Goal: Task Accomplishment & Management: Manage account settings

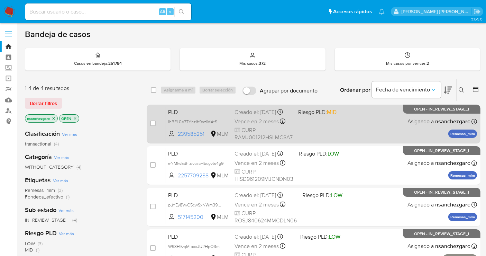
click at [258, 116] on div "Creado el: [DATE] Creado el: [DATE] 02:12:12" at bounding box center [263, 112] width 58 height 8
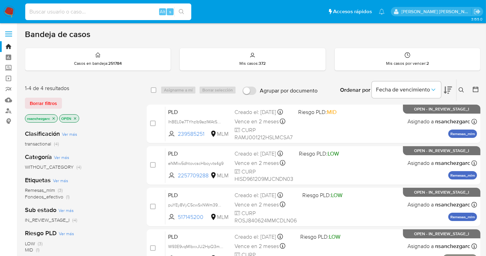
click at [50, 14] on input at bounding box center [108, 11] width 166 height 9
paste input "1981175638"
type input "1981175638"
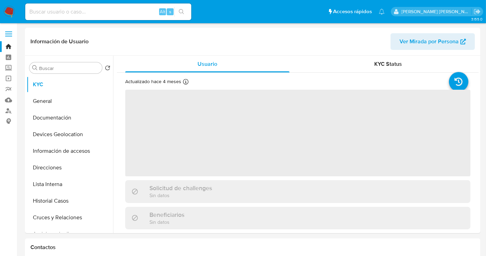
select select "10"
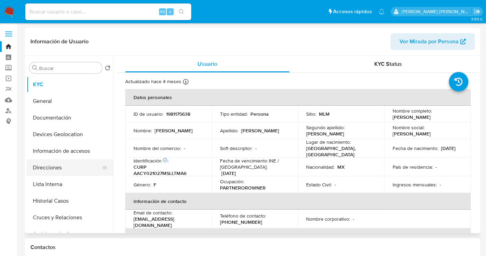
scroll to position [38, 0]
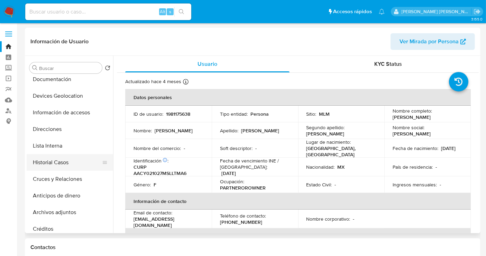
click at [42, 163] on button "Historial Casos" at bounding box center [67, 162] width 81 height 17
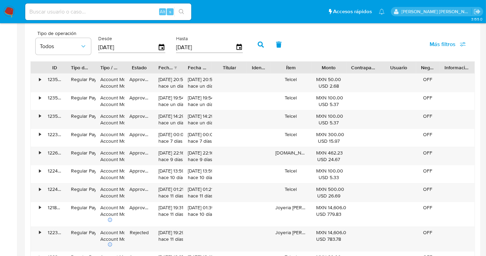
scroll to position [692, 0]
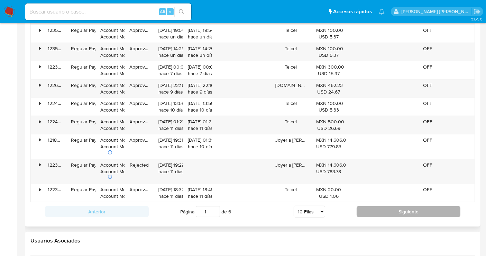
click at [402, 211] on button "Siguiente" at bounding box center [409, 211] width 104 height 11
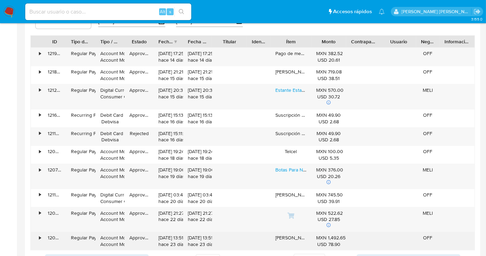
scroll to position [730, 0]
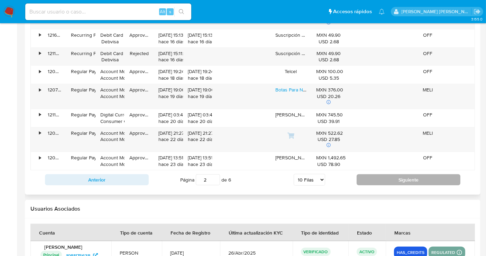
click at [378, 179] on button "Siguiente" at bounding box center [409, 179] width 104 height 11
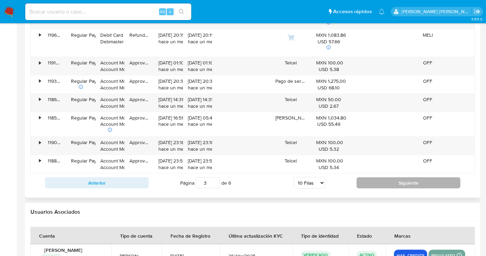
click at [378, 179] on button "Siguiente" at bounding box center [409, 182] width 104 height 11
type input "4"
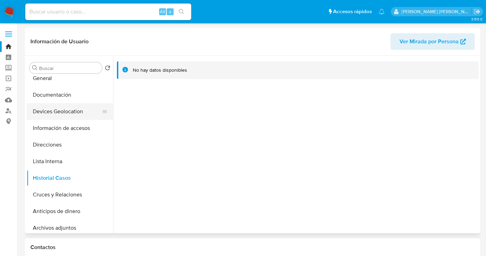
scroll to position [0, 0]
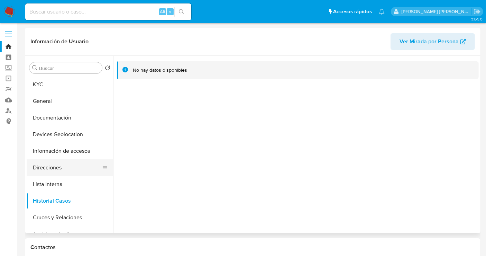
click at [51, 168] on button "Direcciones" at bounding box center [67, 167] width 81 height 17
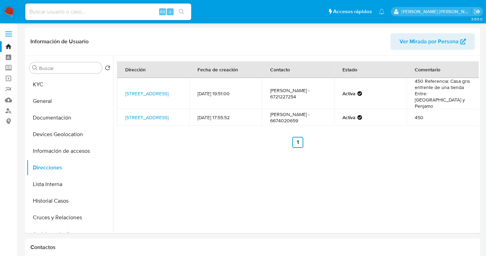
click at [7, 11] on img at bounding box center [9, 12] width 12 height 12
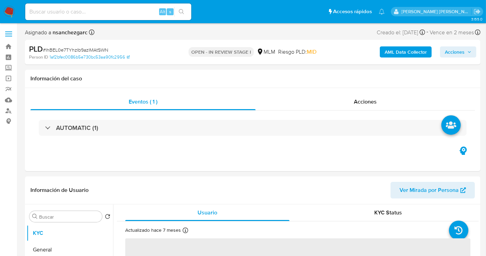
select select "10"
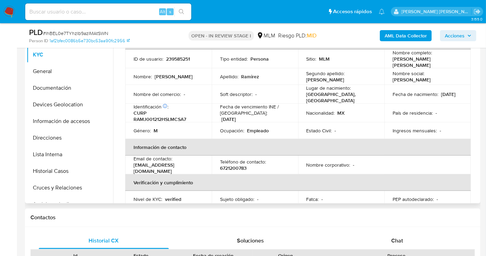
scroll to position [38, 0]
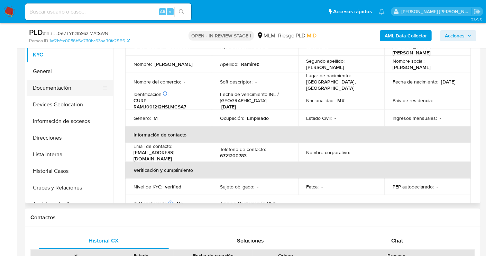
click at [57, 91] on button "Documentación" at bounding box center [67, 88] width 81 height 17
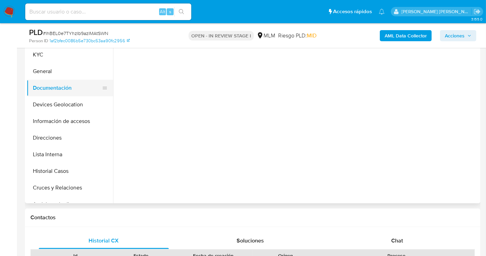
scroll to position [0, 0]
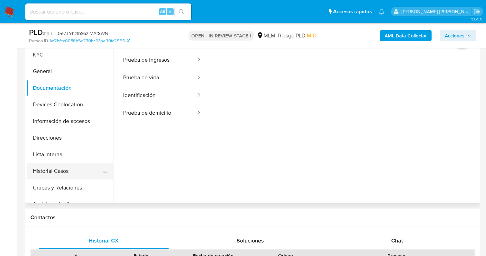
click at [51, 172] on button "Historial Casos" at bounding box center [67, 171] width 81 height 17
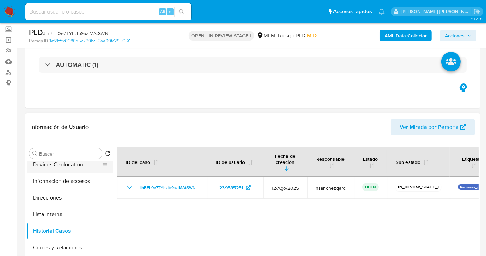
scroll to position [77, 0]
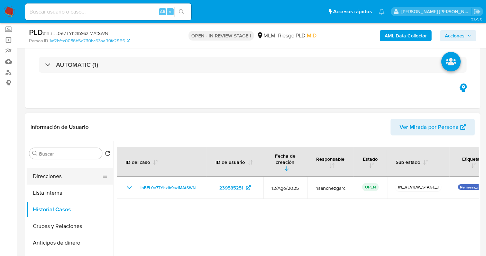
click at [47, 179] on button "Direcciones" at bounding box center [67, 176] width 81 height 17
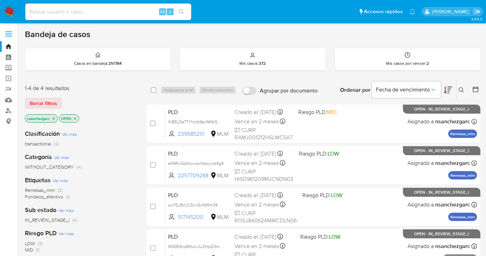
click at [462, 87] on icon at bounding box center [462, 90] width 6 height 6
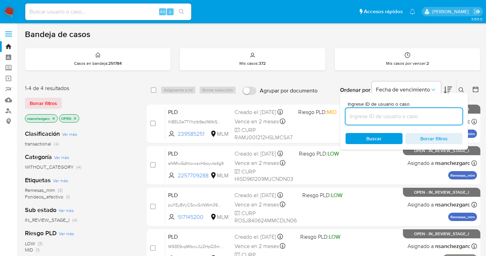
click at [366, 119] on input at bounding box center [403, 116] width 117 height 9
type input "1275840192"
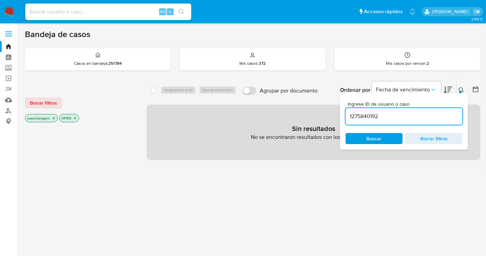
click at [55, 117] on icon "close-filter" at bounding box center [54, 118] width 4 height 4
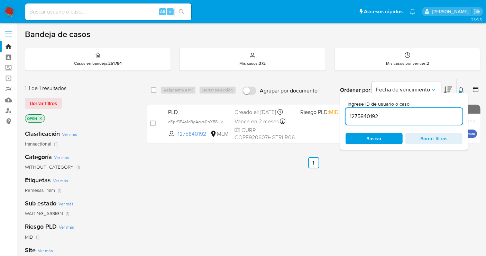
drag, startPoint x: 221, startPoint y: 126, endPoint x: 252, endPoint y: 229, distance: 107.4
click at [221, 125] on span "dSpIf654s1cBgAgvs0hX88Uk" at bounding box center [195, 121] width 55 height 6
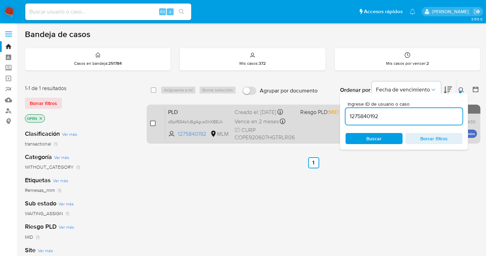
click at [152, 122] on input "checkbox" at bounding box center [153, 123] width 6 height 6
checkbox input "true"
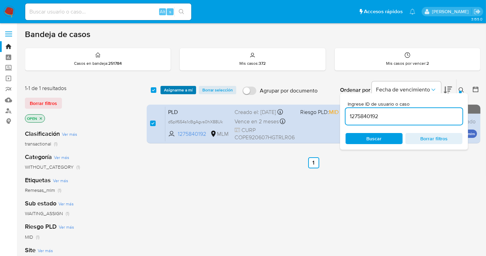
click at [179, 91] on span "Asignarme a mí" at bounding box center [178, 89] width 29 height 7
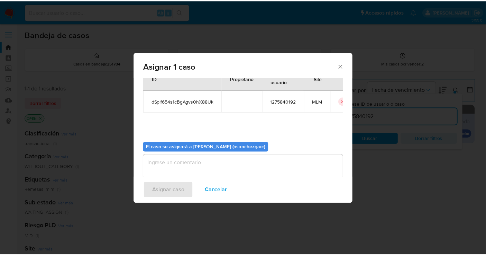
scroll to position [35, 0]
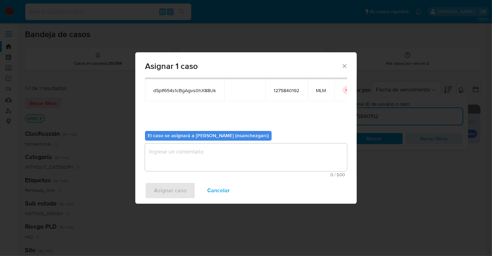
click at [174, 151] on textarea "assign-modal" at bounding box center [246, 157] width 202 height 28
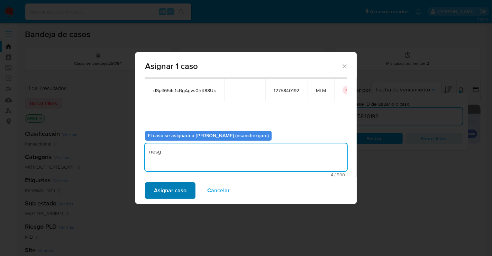
type textarea "nesg"
click at [175, 190] on span "Asignar caso" at bounding box center [170, 190] width 33 height 15
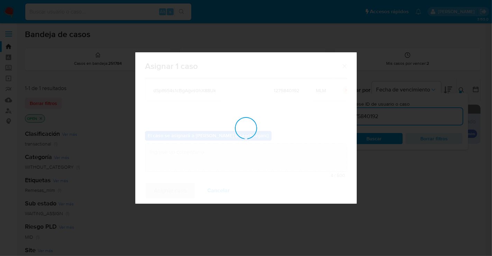
checkbox input "false"
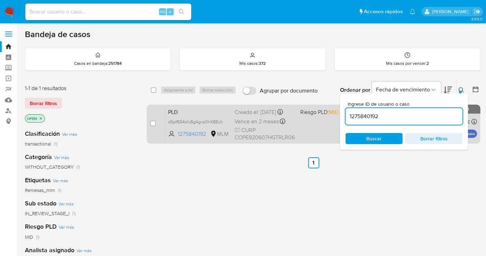
click at [246, 123] on span "Vence en 2 meses" at bounding box center [256, 122] width 44 height 8
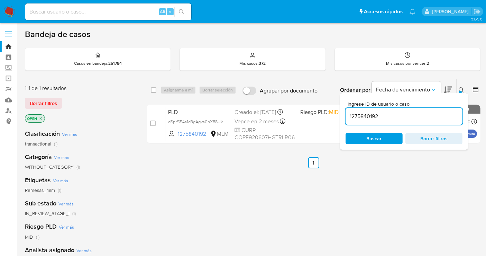
click at [10, 12] on img at bounding box center [9, 12] width 12 height 12
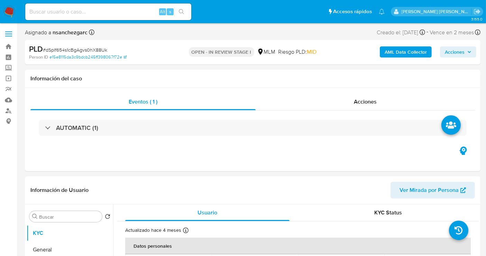
select select "10"
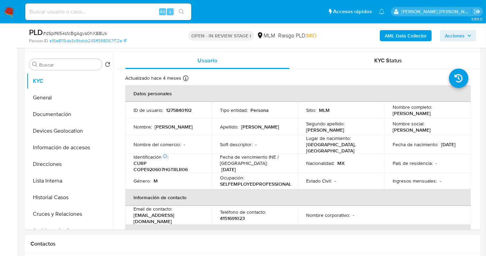
scroll to position [115, 0]
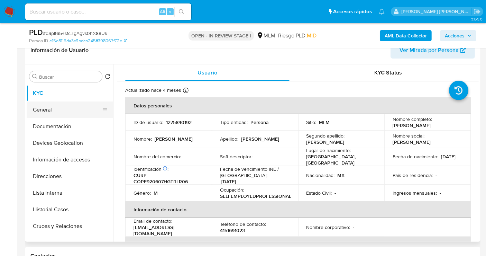
click at [52, 110] on button "General" at bounding box center [67, 109] width 81 height 17
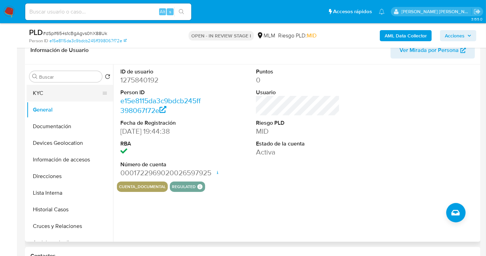
click at [54, 100] on button "KYC" at bounding box center [67, 93] width 81 height 17
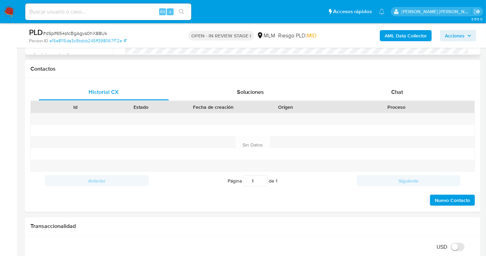
scroll to position [154, 0]
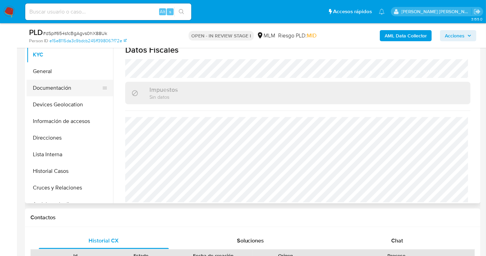
click at [49, 87] on button "Documentación" at bounding box center [67, 88] width 81 height 17
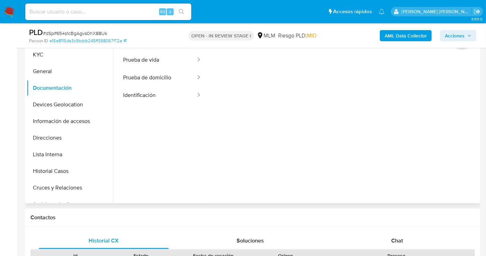
scroll to position [115, 0]
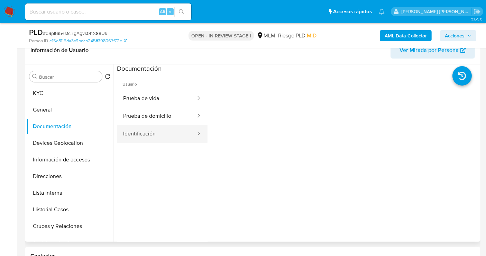
click at [144, 132] on button "Identificación" at bounding box center [157, 134] width 80 height 18
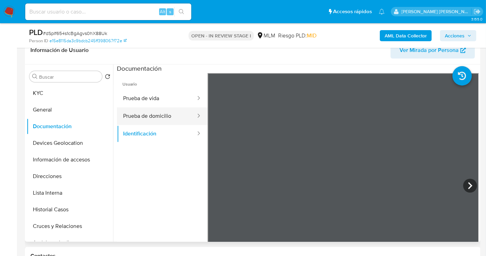
click at [141, 116] on button "Prueba de domicilio" at bounding box center [157, 116] width 80 height 18
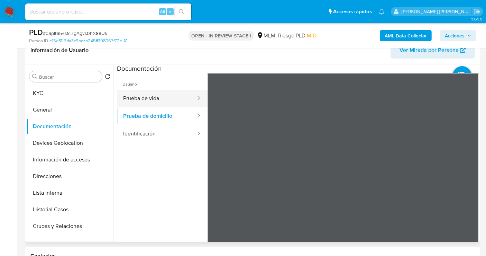
click at [139, 99] on button "Prueba de vida" at bounding box center [157, 99] width 80 height 18
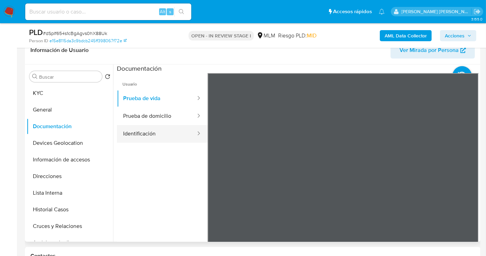
click at [152, 135] on button "Identificación" at bounding box center [157, 134] width 80 height 18
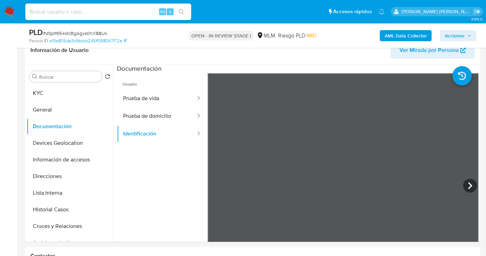
click at [138, 95] on button "Prueba de vida" at bounding box center [157, 99] width 80 height 18
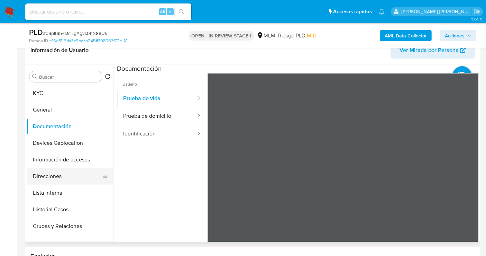
click at [42, 173] on button "Direcciones" at bounding box center [67, 176] width 81 height 17
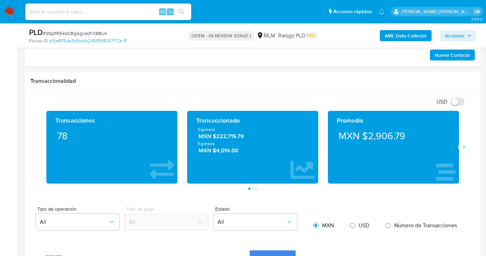
scroll to position [461, 0]
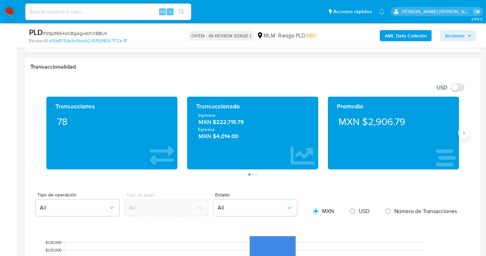
click at [463, 131] on icon "Siguiente" at bounding box center [464, 132] width 2 height 3
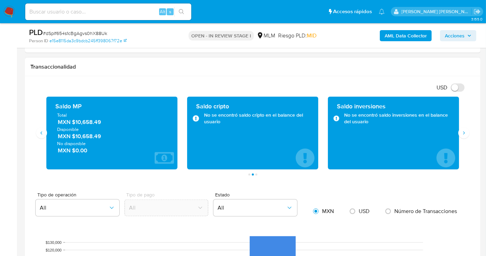
click at [85, 120] on span "MXN $10,658.49" at bounding box center [112, 122] width 109 height 8
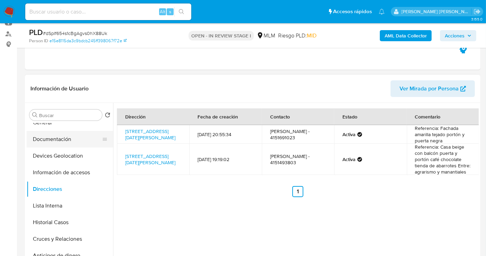
scroll to position [0, 0]
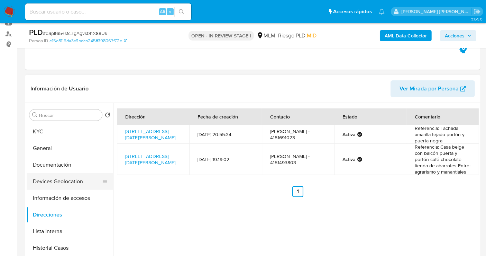
click at [54, 183] on button "Devices Geolocation" at bounding box center [67, 181] width 81 height 17
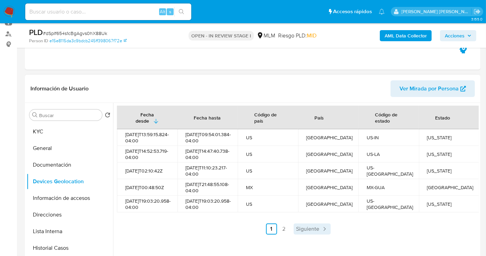
click at [314, 231] on span "Siguiente" at bounding box center [307, 229] width 23 height 6
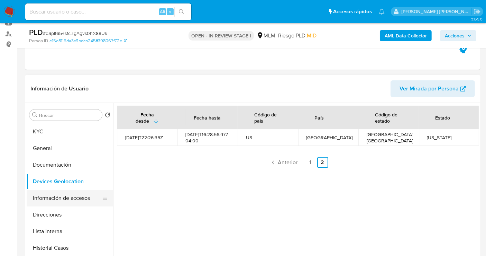
click at [62, 200] on button "Información de accesos" at bounding box center [67, 198] width 81 height 17
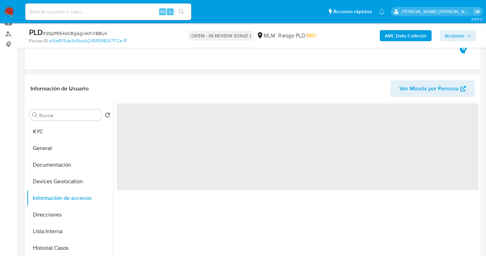
scroll to position [115, 0]
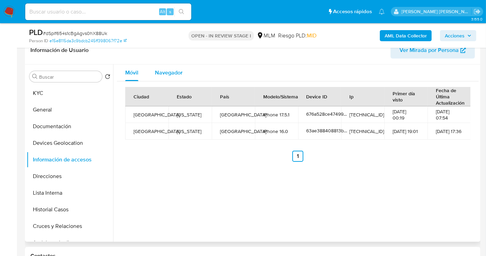
click at [174, 72] on span "Navegador" at bounding box center [169, 72] width 28 height 8
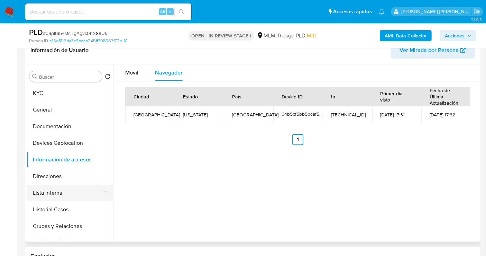
click at [52, 194] on button "Lista Interna" at bounding box center [67, 192] width 81 height 17
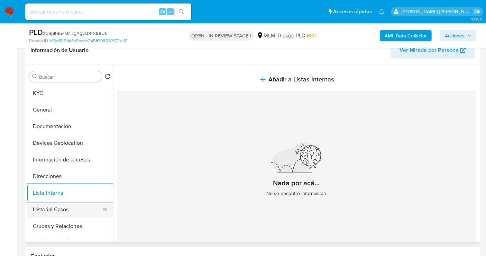
click at [65, 210] on button "Historial Casos" at bounding box center [67, 209] width 81 height 17
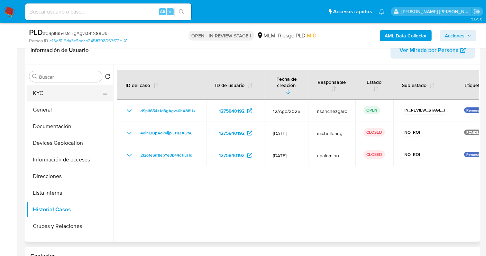
click at [56, 93] on button "KYC" at bounding box center [67, 93] width 81 height 17
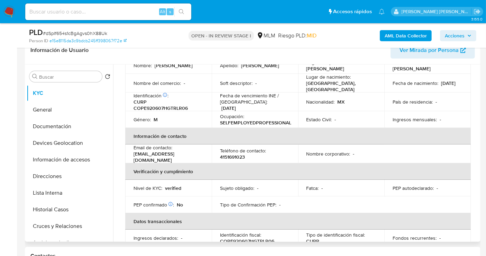
scroll to position [77, 0]
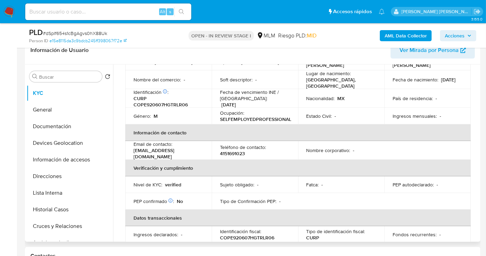
click at [233, 152] on p "4151691023" at bounding box center [232, 153] width 25 height 6
copy p "4151691023"
click at [56, 205] on button "Historial Casos" at bounding box center [67, 209] width 81 height 17
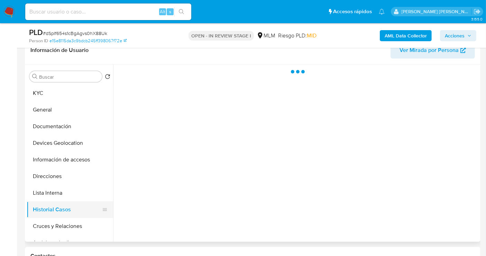
scroll to position [0, 0]
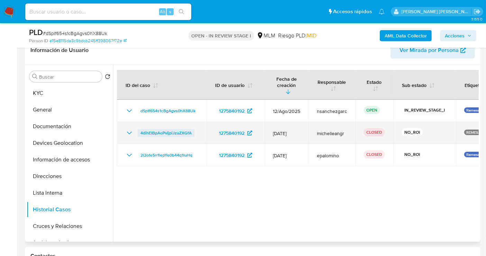
click at [171, 129] on span "4dihElBpAoPvijpiJzuZXGfA" at bounding box center [165, 133] width 51 height 8
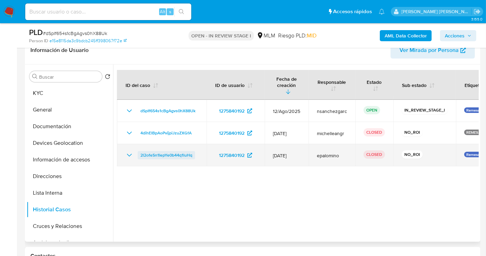
click at [173, 151] on span "2l2ofeSn1IepYe0b44q1luHq" at bounding box center [166, 155] width 52 height 8
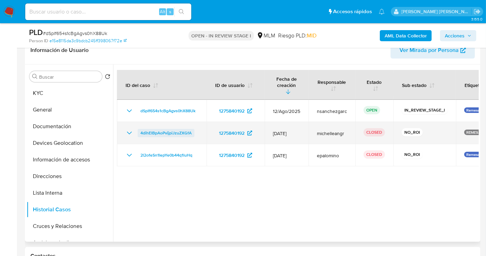
click at [156, 129] on span "4dihElBpAoPvijpiJzuZXGfA" at bounding box center [165, 133] width 51 height 8
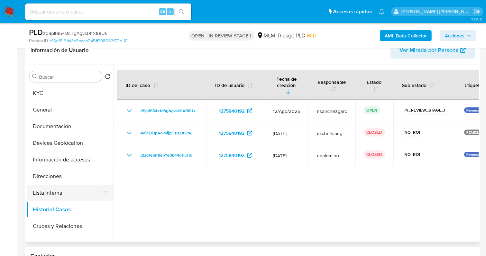
scroll to position [77, 0]
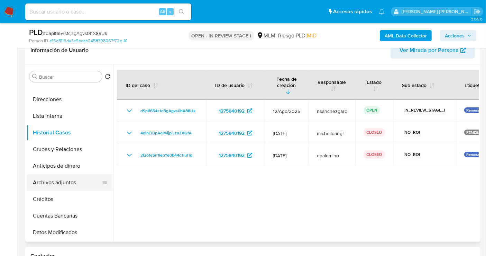
click at [74, 181] on button "Archivos adjuntos" at bounding box center [67, 182] width 81 height 17
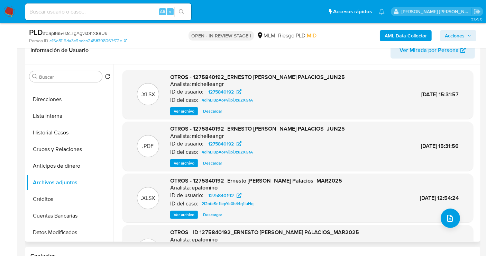
click at [190, 165] on span "Ver archivo" at bounding box center [184, 162] width 21 height 7
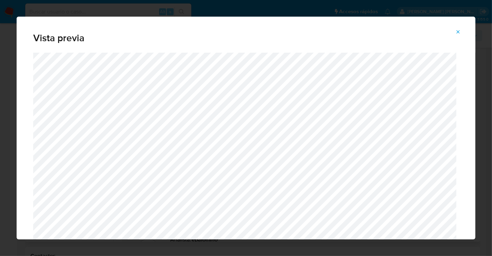
click at [459, 34] on icon "Attachment preview" at bounding box center [458, 32] width 6 height 6
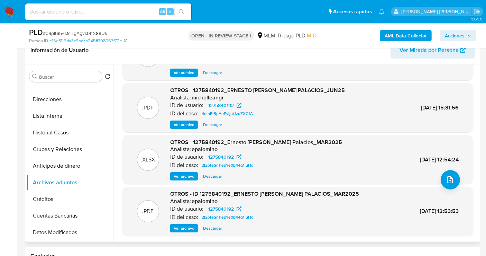
scroll to position [39, 0]
click at [68, 128] on button "Historial Casos" at bounding box center [67, 132] width 81 height 17
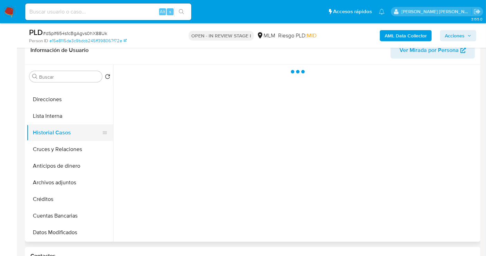
scroll to position [0, 0]
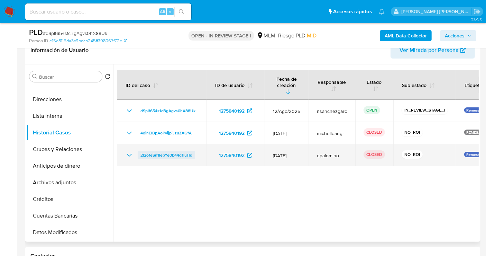
click at [175, 151] on span "2l2ofeSn1IepYe0b44q1luHq" at bounding box center [166, 155] width 52 height 8
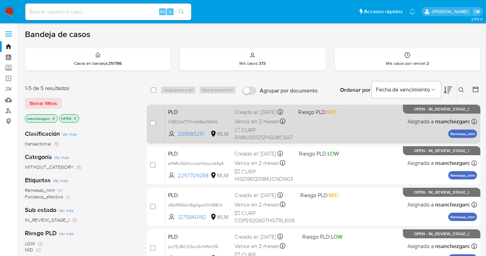
click at [253, 116] on div "Creado el: [DATE] Creado el: [DATE] 02:12:12" at bounding box center [263, 112] width 58 height 8
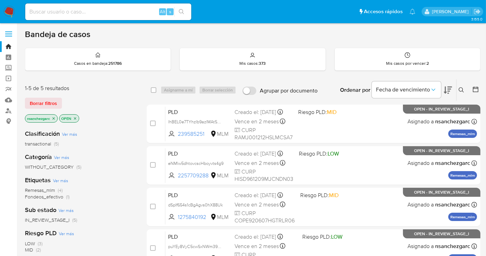
click at [12, 10] on img at bounding box center [9, 12] width 12 height 12
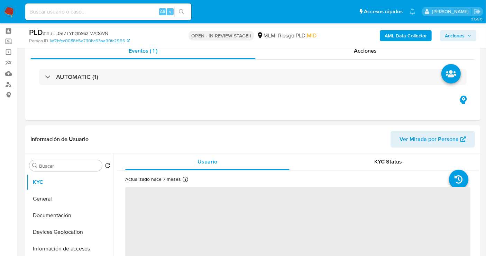
scroll to position [38, 0]
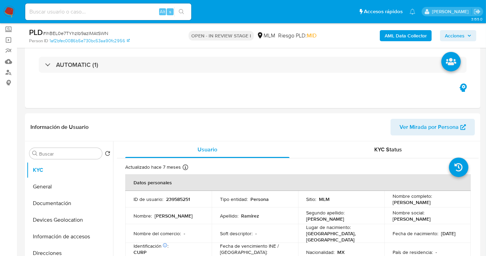
select select "10"
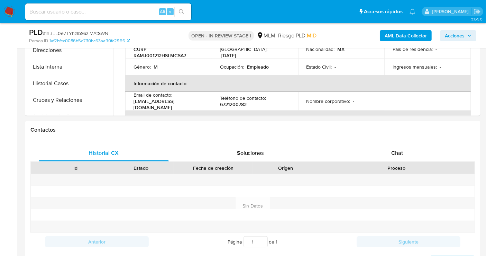
scroll to position [269, 0]
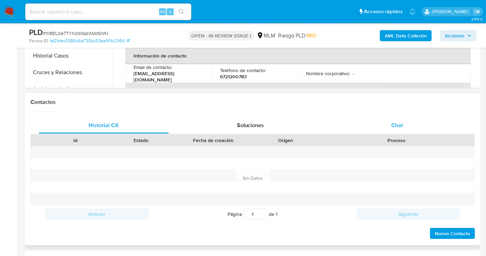
click at [399, 125] on span "Chat" at bounding box center [397, 125] width 12 height 8
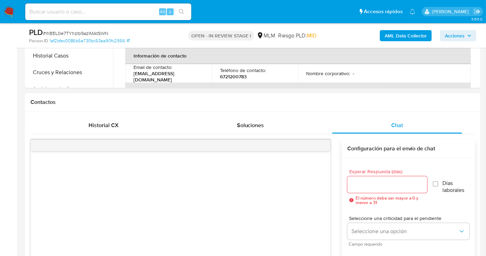
click at [372, 188] on div at bounding box center [387, 184] width 80 height 17
click at [369, 184] on input "Esperar Respuesta (días)" at bounding box center [387, 184] width 80 height 9
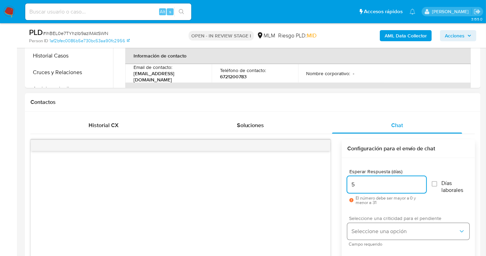
type input "5"
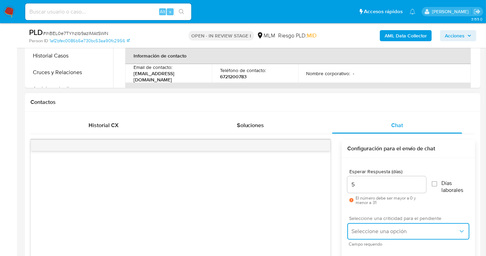
click at [369, 232] on span "Seleccione una opción" at bounding box center [404, 231] width 107 height 7
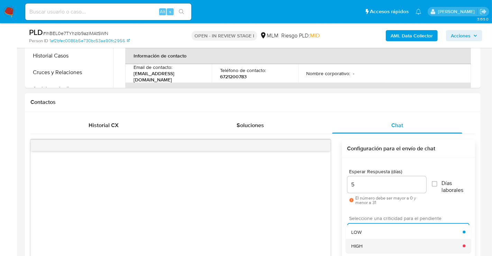
click at [365, 240] on div "HIGH" at bounding box center [406, 246] width 111 height 14
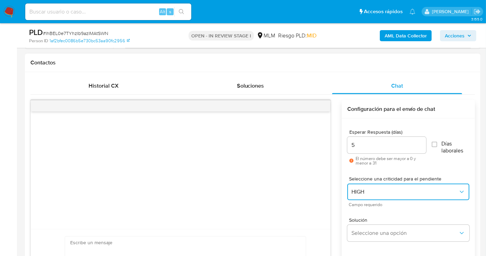
scroll to position [346, 0]
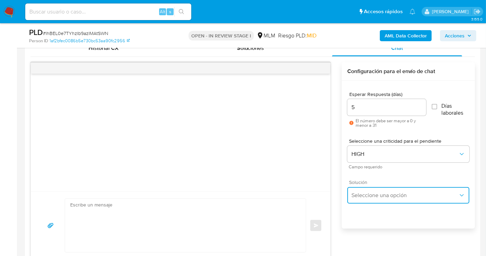
click at [367, 196] on span "Seleccione una opción" at bounding box center [404, 195] width 107 height 7
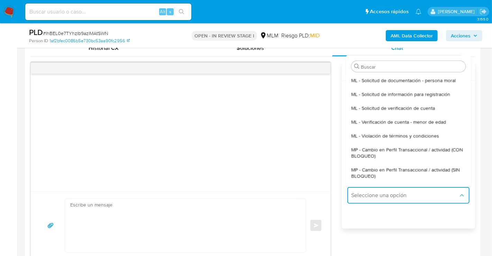
drag, startPoint x: 360, startPoint y: 174, endPoint x: 189, endPoint y: 231, distance: 180.2
click at [358, 173] on span "MP - Cambio en Perfil Transaccional / actividad (SIN BLOQUEO)" at bounding box center [408, 172] width 114 height 12
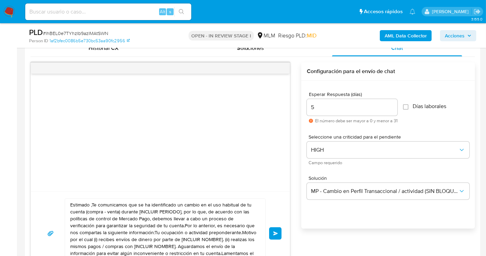
click at [159, 227] on textarea "Estimado ,Te comunicamos que se ha identificado un cambio en el uso habitual de…" at bounding box center [163, 233] width 186 height 69
paste textarea "cliente se ha identificado un cambio en el uso habitual de tu cuenta para garan…"
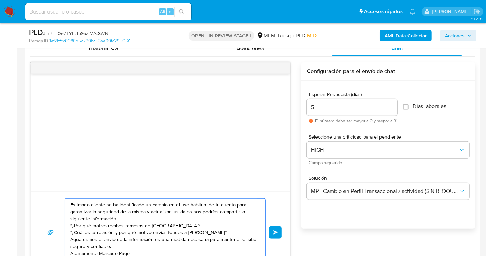
scroll to position [353, 0]
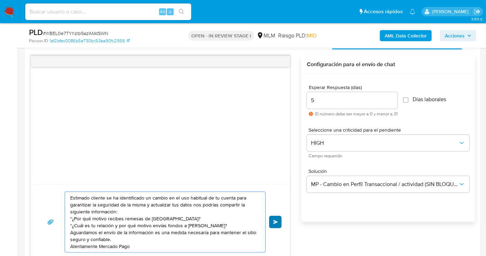
type textarea "Estimado cliente se ha identificado un cambio en el uso habitual de tu cuenta p…"
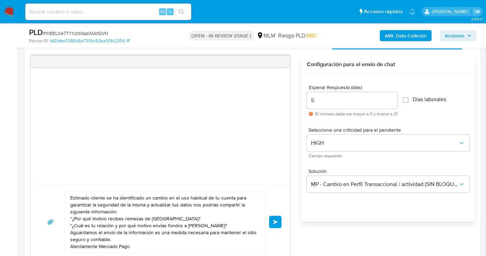
click at [270, 219] on button "Enviar" at bounding box center [275, 221] width 12 height 12
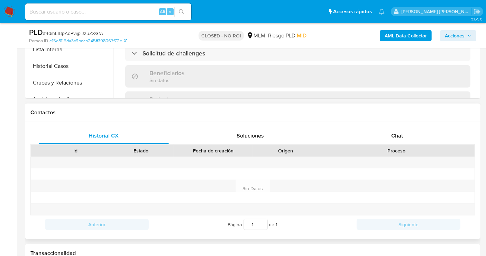
scroll to position [269, 0]
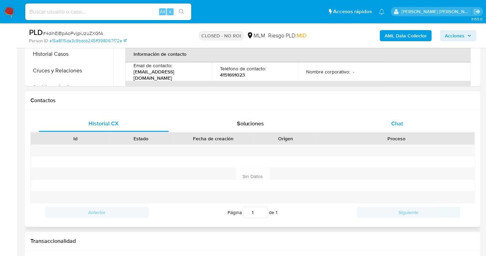
click at [395, 122] on span "Chat" at bounding box center [397, 123] width 12 height 8
select select "10"
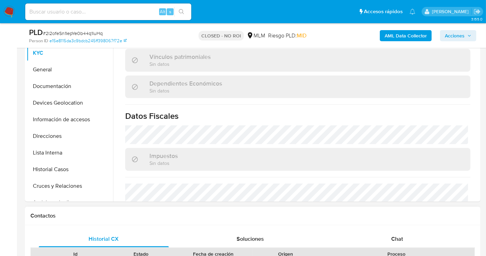
scroll to position [357, 0]
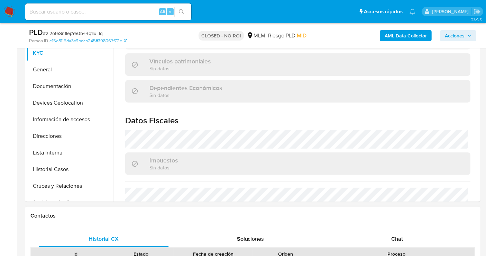
select select "10"
click at [393, 236] on span "Chat" at bounding box center [397, 238] width 12 height 8
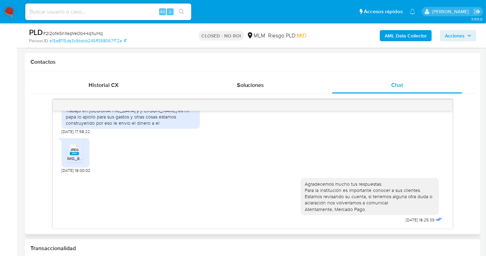
scroll to position [346, 0]
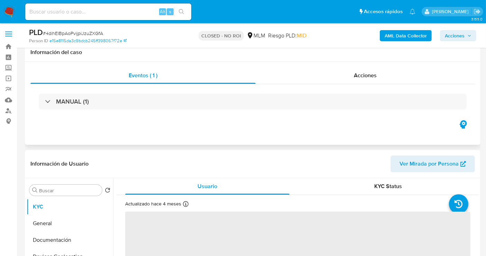
scroll to position [154, 0]
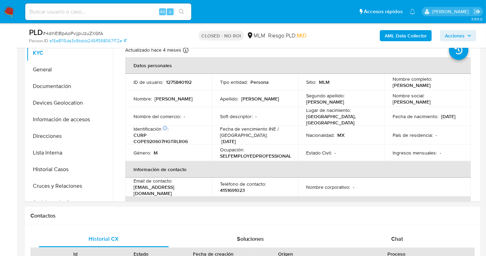
select select "10"
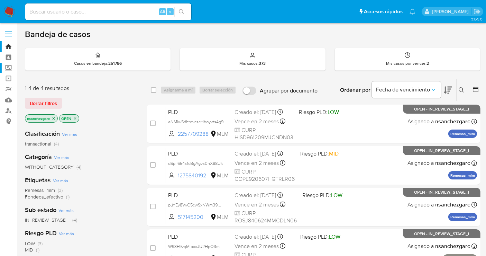
click at [7, 70] on label "Screening" at bounding box center [41, 68] width 82 height 11
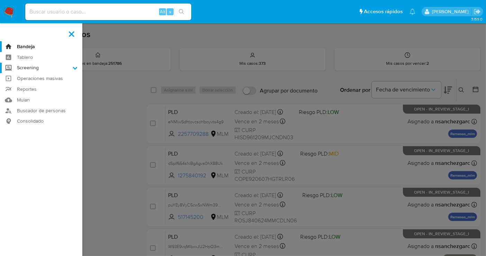
click at [0, 0] on input "Screening" at bounding box center [0, 0] width 0 height 0
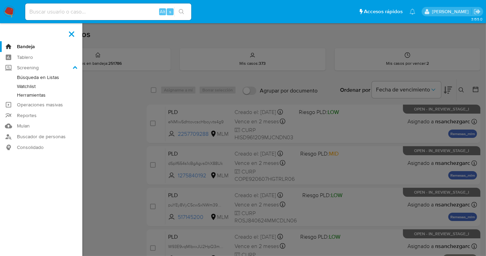
click at [28, 96] on link "Herramientas" at bounding box center [41, 95] width 82 height 9
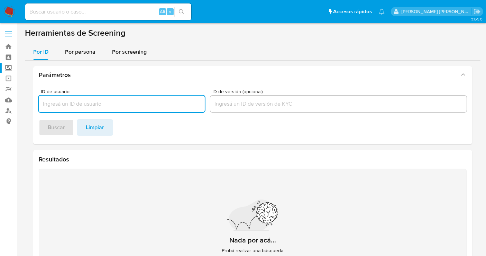
drag, startPoint x: 74, startPoint y: 56, endPoint x: 73, endPoint y: 64, distance: 8.0
click at [73, 58] on div "Por persona" at bounding box center [80, 52] width 30 height 17
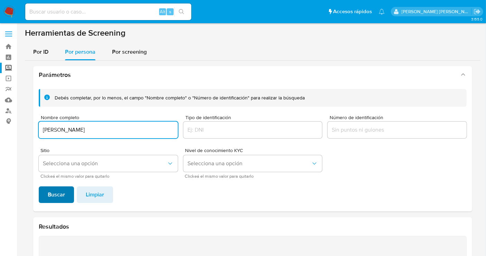
type input "[PERSON_NAME]"
click at [61, 195] on span "Buscar" at bounding box center [56, 194] width 17 height 15
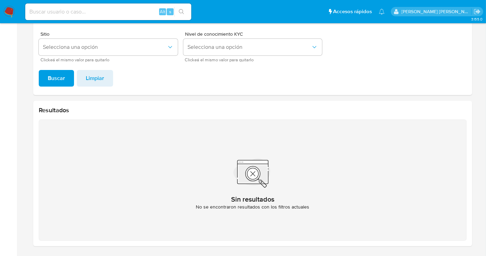
scroll to position [39, 0]
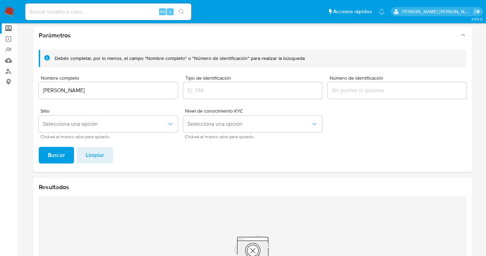
click at [10, 11] on img at bounding box center [9, 12] width 12 height 12
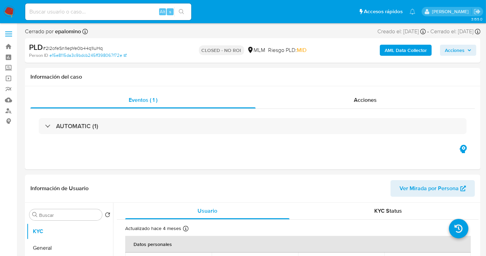
select select "10"
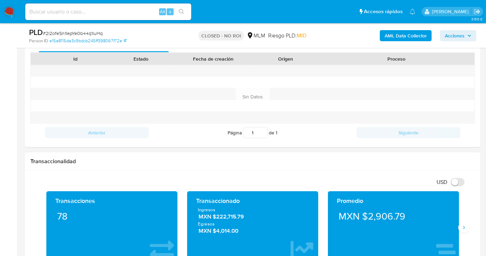
scroll to position [230, 0]
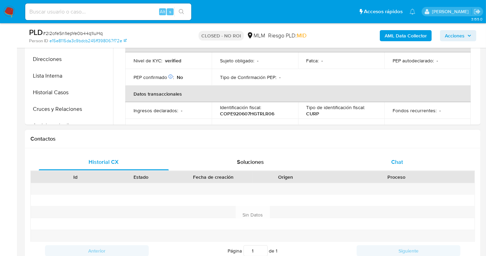
click at [387, 162] on div "Chat" at bounding box center [397, 162] width 130 height 17
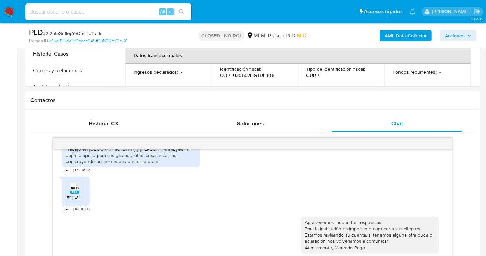
scroll to position [88, 0]
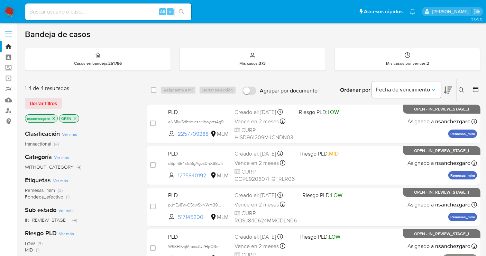
click at [461, 88] on icon at bounding box center [462, 90] width 6 height 6
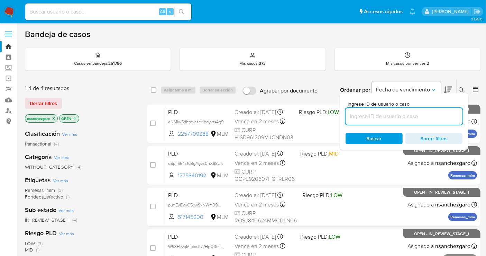
click at [365, 117] on input at bounding box center [403, 116] width 117 height 9
type input "724313027"
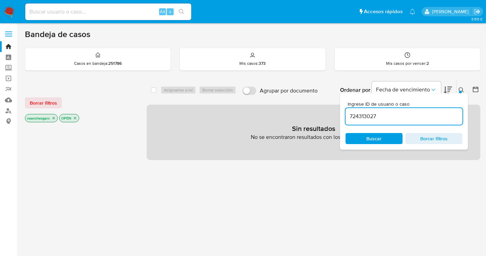
click at [54, 116] on icon "close-filter" at bounding box center [54, 118] width 4 height 4
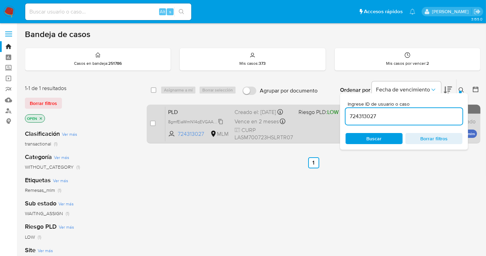
click at [220, 125] on span "8gmfEiaWmN14qEVGAAt9unMw" at bounding box center [198, 121] width 61 height 8
click at [152, 121] on input "checkbox" at bounding box center [153, 123] width 6 height 6
checkbox input "true"
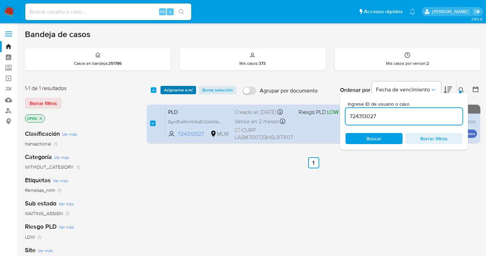
click at [172, 89] on span "Asignarme a mí" at bounding box center [178, 89] width 29 height 7
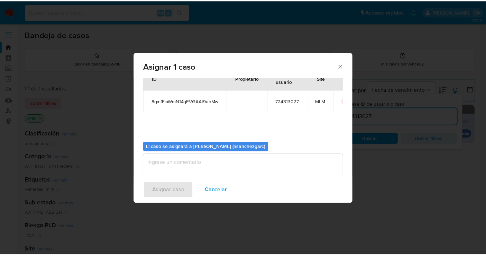
scroll to position [35, 0]
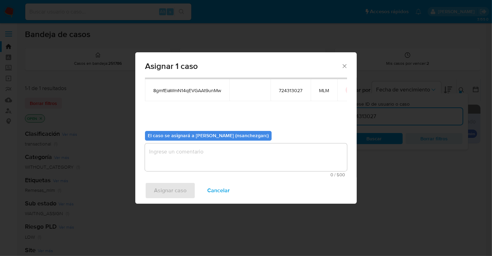
click at [165, 151] on textarea "assign-modal" at bounding box center [246, 157] width 202 height 28
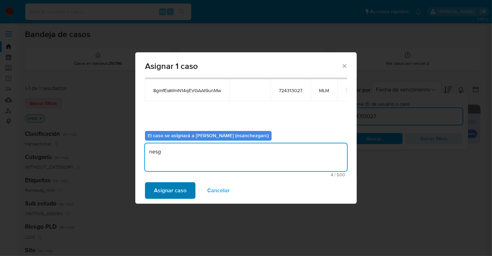
type textarea "nesg"
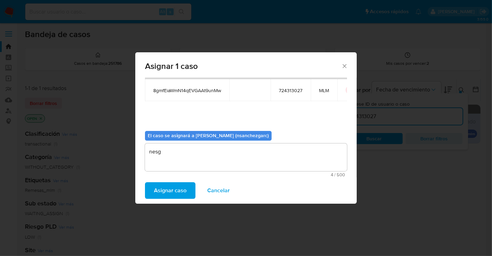
click at [172, 188] on span "Asignar caso" at bounding box center [170, 190] width 33 height 15
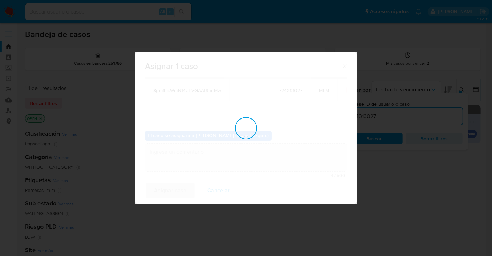
checkbox input "false"
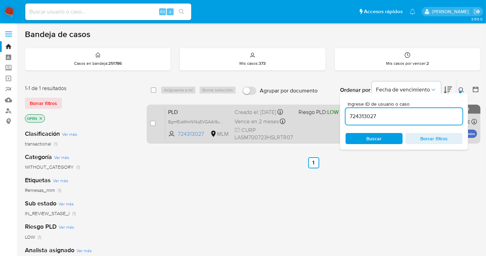
click at [250, 116] on div "Creado el: [DATE] Creado el: [DATE] 02:12:05" at bounding box center [263, 112] width 58 height 8
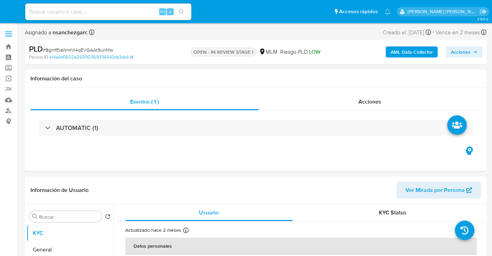
select select "10"
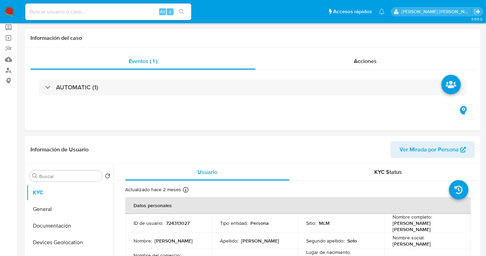
scroll to position [115, 0]
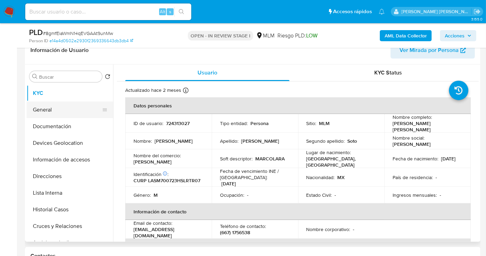
click at [52, 109] on button "General" at bounding box center [67, 109] width 81 height 17
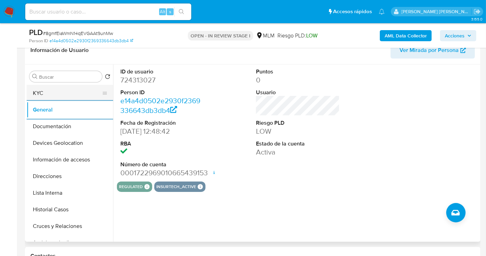
click at [39, 93] on button "KYC" at bounding box center [67, 93] width 81 height 17
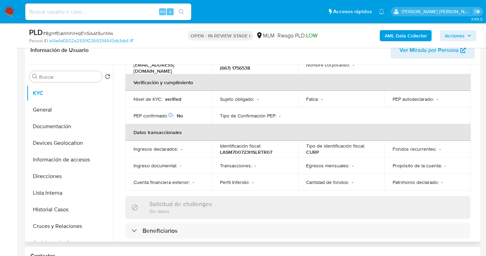
scroll to position [166, 0]
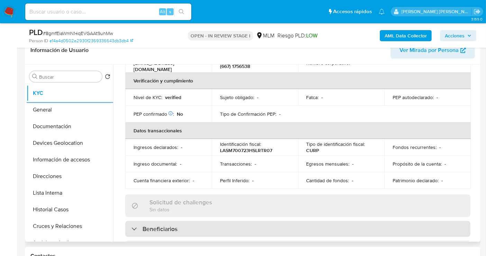
click at [166, 225] on h3 "Beneficiarios" at bounding box center [159, 229] width 35 height 8
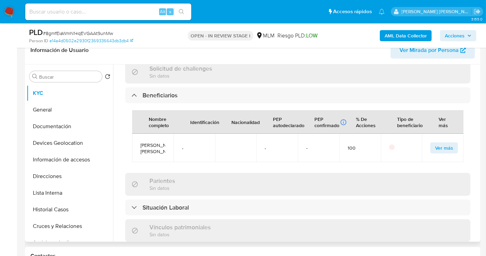
scroll to position [320, 0]
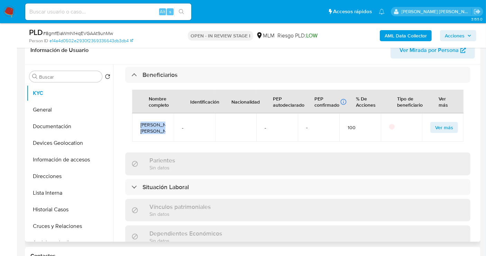
copy span "lucio emilio lara rodriguez"
drag, startPoint x: 162, startPoint y: 131, endPoint x: 136, endPoint y: 119, distance: 28.3
click at [136, 119] on td "lucio emilio lara rodriguez" at bounding box center [153, 127] width 42 height 28
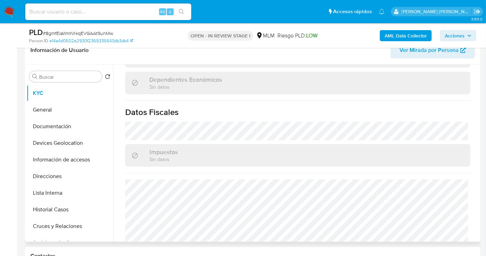
scroll to position [502, 0]
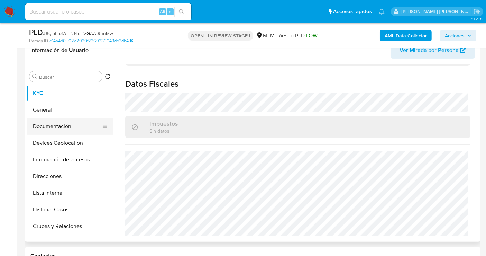
click at [43, 130] on button "Documentación" at bounding box center [67, 126] width 81 height 17
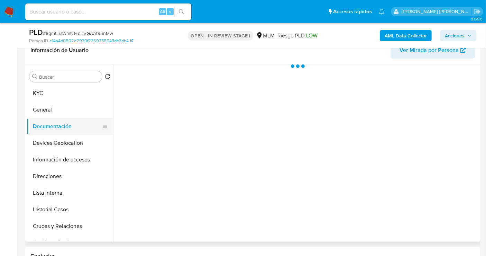
scroll to position [0, 0]
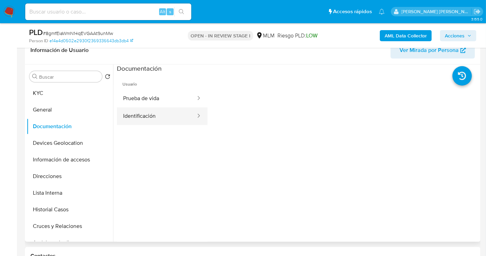
click at [137, 116] on button "Identificación" at bounding box center [157, 116] width 80 height 18
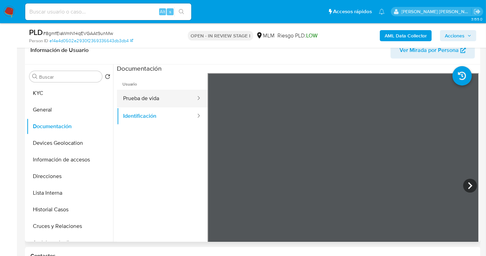
click at [154, 98] on button "Prueba de vida" at bounding box center [157, 99] width 80 height 18
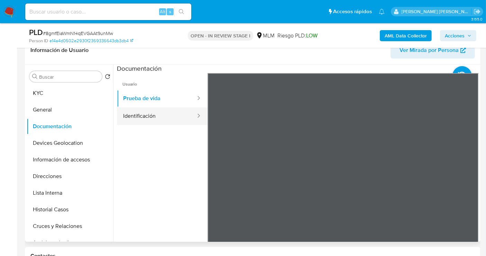
click at [134, 116] on button "Identificación" at bounding box center [157, 116] width 80 height 18
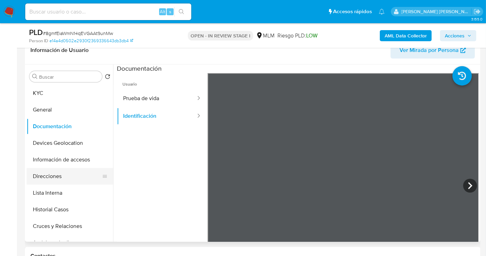
click at [41, 176] on button "Direcciones" at bounding box center [67, 176] width 81 height 17
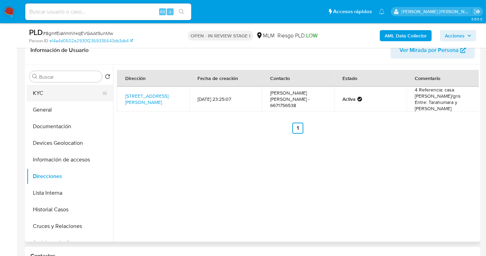
click at [51, 92] on button "KYC" at bounding box center [67, 93] width 81 height 17
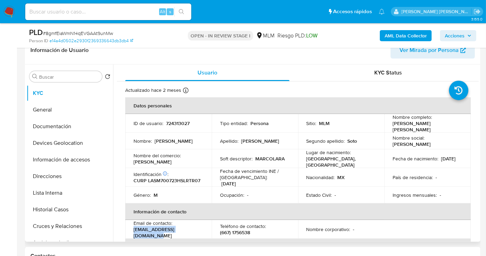
drag, startPoint x: 199, startPoint y: 228, endPoint x: 132, endPoint y: 229, distance: 66.7
click at [132, 229] on td "Email de contacto : marcomplarasoto@gmail.com" at bounding box center [168, 229] width 86 height 19
copy p "[EMAIL_ADDRESS][DOMAIN_NAME]"
drag, startPoint x: 253, startPoint y: 229, endPoint x: 219, endPoint y: 228, distance: 34.2
click at [219, 228] on td "Teléfono de contacto : (667) 1756538" at bounding box center [255, 229] width 86 height 19
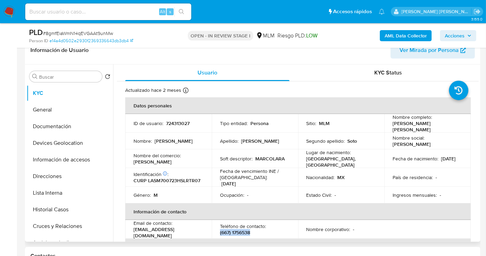
copy p "(667) 1756538"
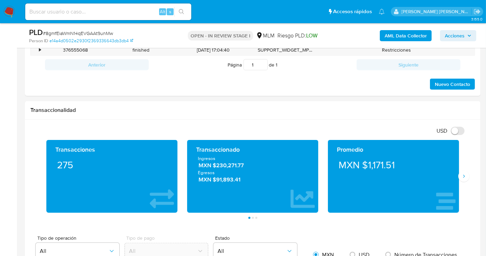
scroll to position [384, 0]
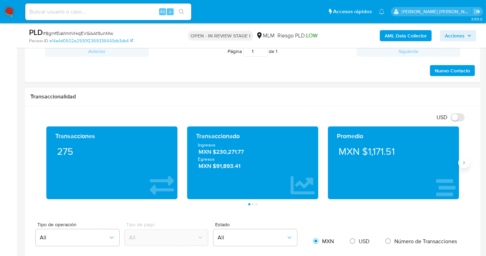
click at [462, 160] on icon "Siguiente" at bounding box center [464, 163] width 6 height 6
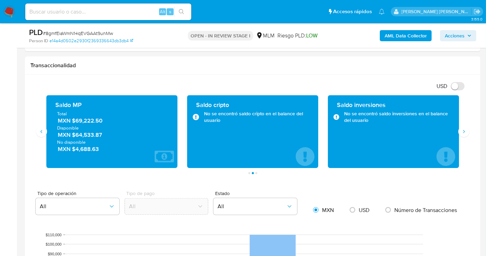
scroll to position [423, 0]
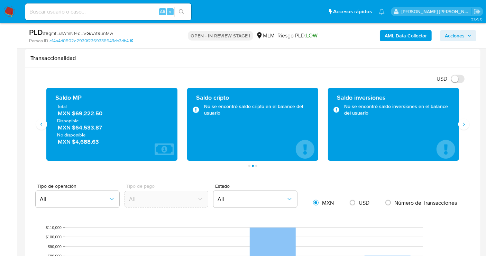
click at [94, 116] on span "MXN $69,222.50" at bounding box center [112, 114] width 109 height 8
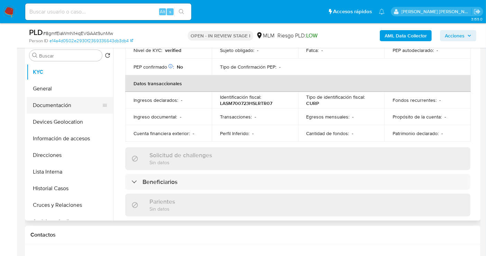
scroll to position [115, 0]
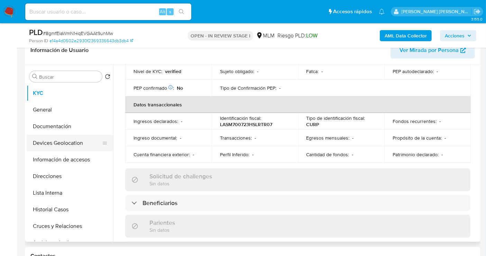
click at [58, 142] on button "Devices Geolocation" at bounding box center [67, 143] width 81 height 17
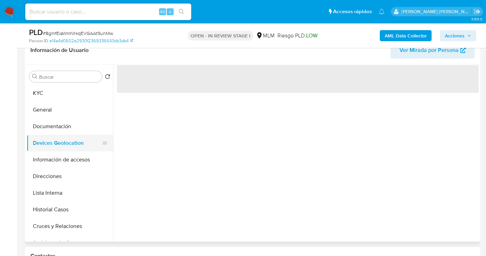
scroll to position [0, 0]
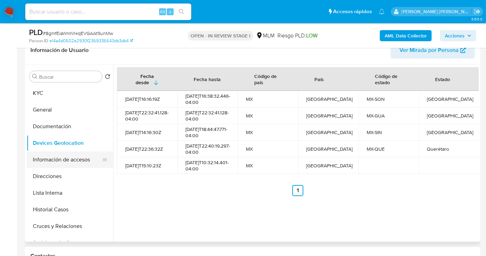
click at [69, 159] on button "Información de accesos" at bounding box center [67, 159] width 81 height 17
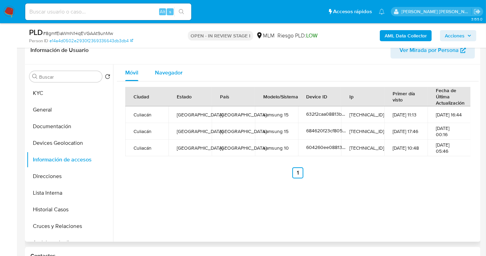
click at [162, 73] on span "Navegador" at bounding box center [169, 72] width 28 height 8
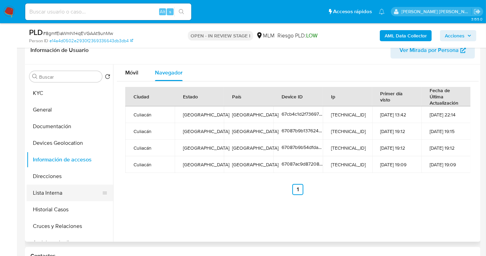
click at [59, 193] on button "Lista Interna" at bounding box center [67, 192] width 81 height 17
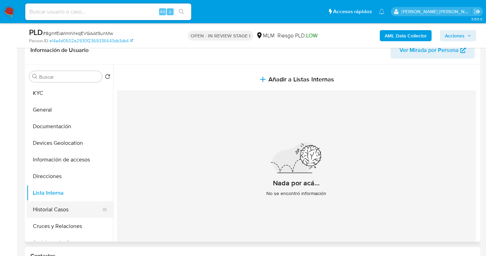
click at [49, 205] on button "Historial Casos" at bounding box center [67, 209] width 81 height 17
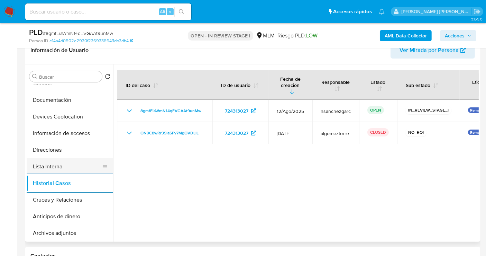
scroll to position [38, 0]
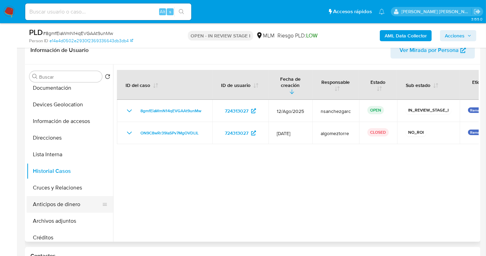
click at [57, 202] on button "Anticipos de dinero" at bounding box center [67, 204] width 81 height 17
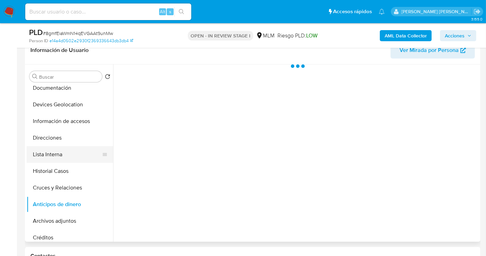
click at [54, 156] on button "Lista Interna" at bounding box center [67, 154] width 81 height 17
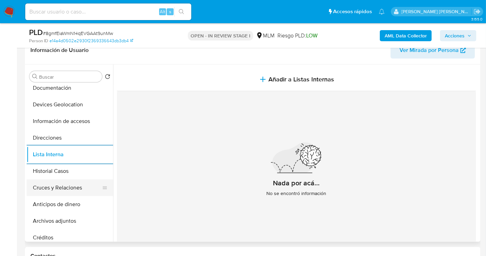
click at [73, 190] on button "Cruces y Relaciones" at bounding box center [67, 187] width 81 height 17
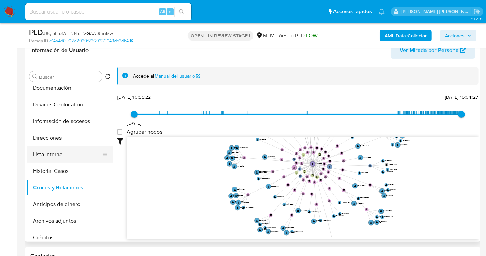
click at [53, 154] on button "Lista Interna" at bounding box center [67, 154] width 81 height 17
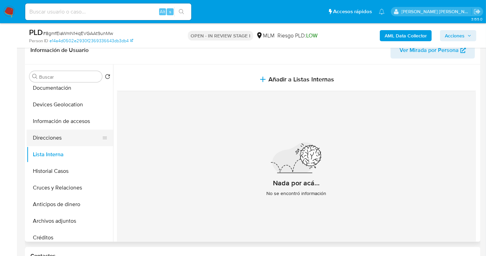
click at [45, 135] on button "Direcciones" at bounding box center [67, 137] width 81 height 17
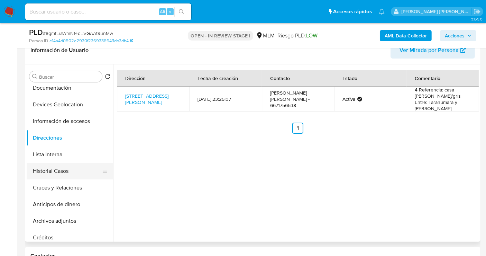
click at [69, 166] on button "Historial Casos" at bounding box center [67, 171] width 81 height 17
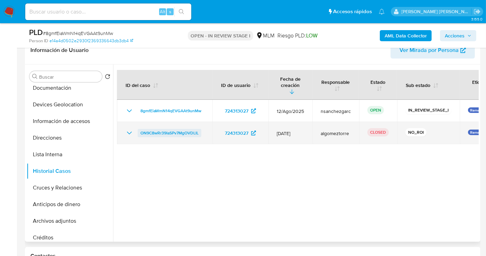
click at [177, 129] on span "ON9C8wRr39IaSPv7MgOVDLIL" at bounding box center [169, 133] width 58 height 8
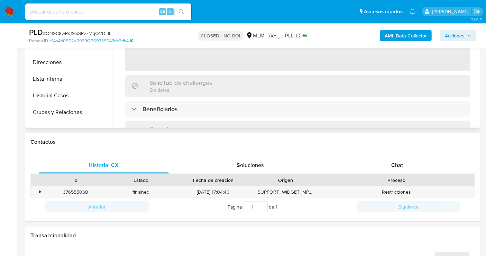
scroll to position [230, 0]
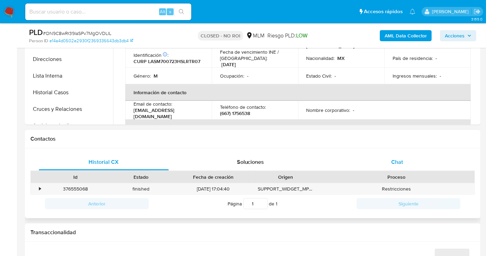
click at [398, 161] on span "Chat" at bounding box center [397, 162] width 12 height 8
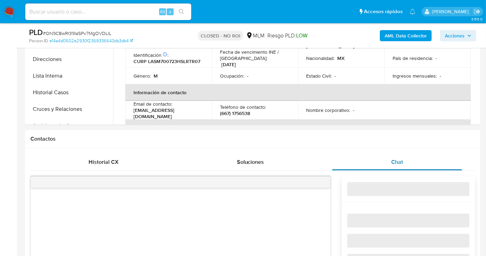
select select "10"
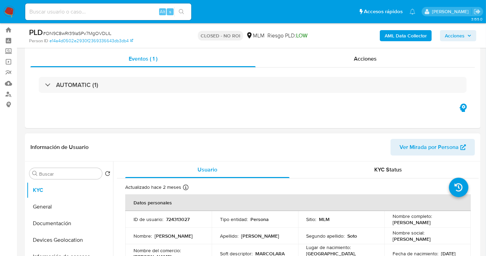
scroll to position [0, 0]
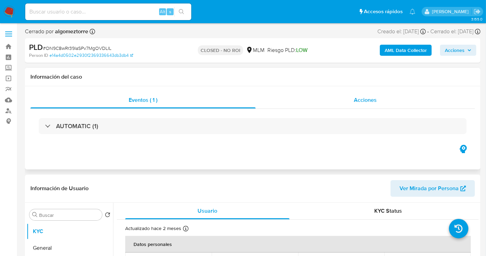
click at [366, 103] on span "Acciones" at bounding box center [365, 100] width 23 height 8
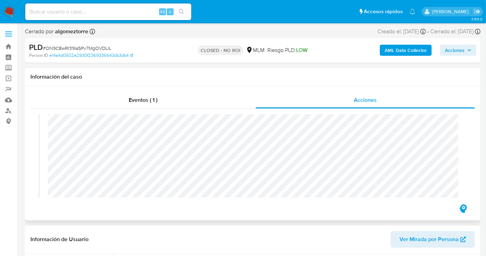
scroll to position [77, 0]
